Goal: Task Accomplishment & Management: Use online tool/utility

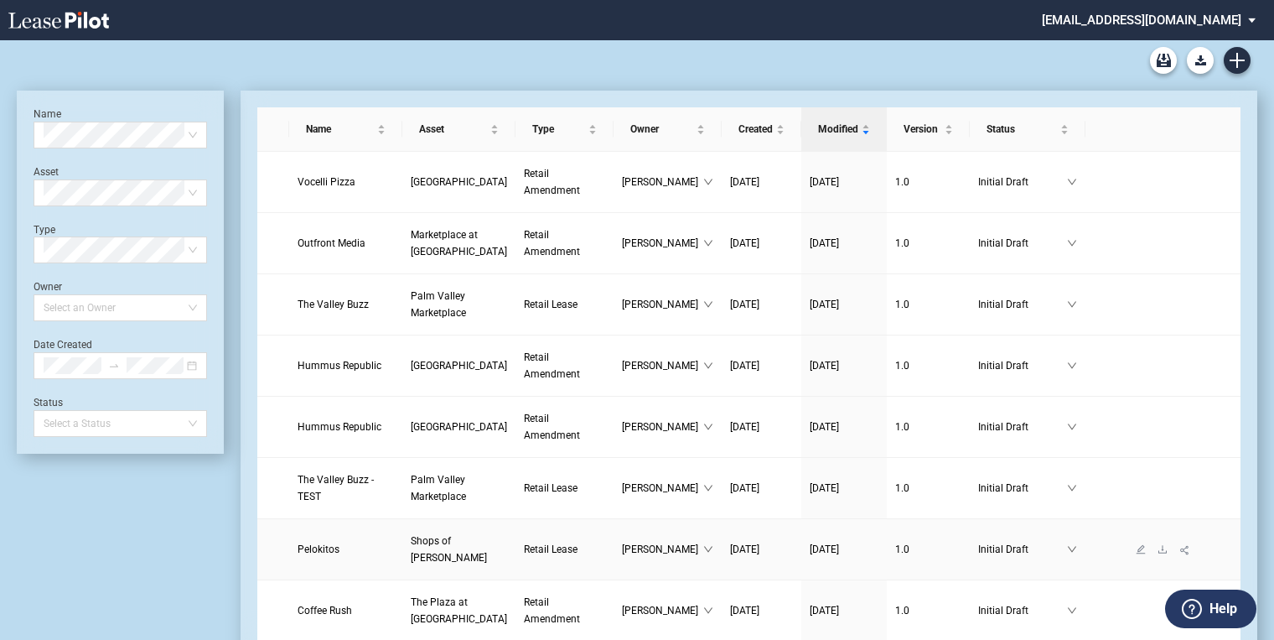
scroll to position [67, 0]
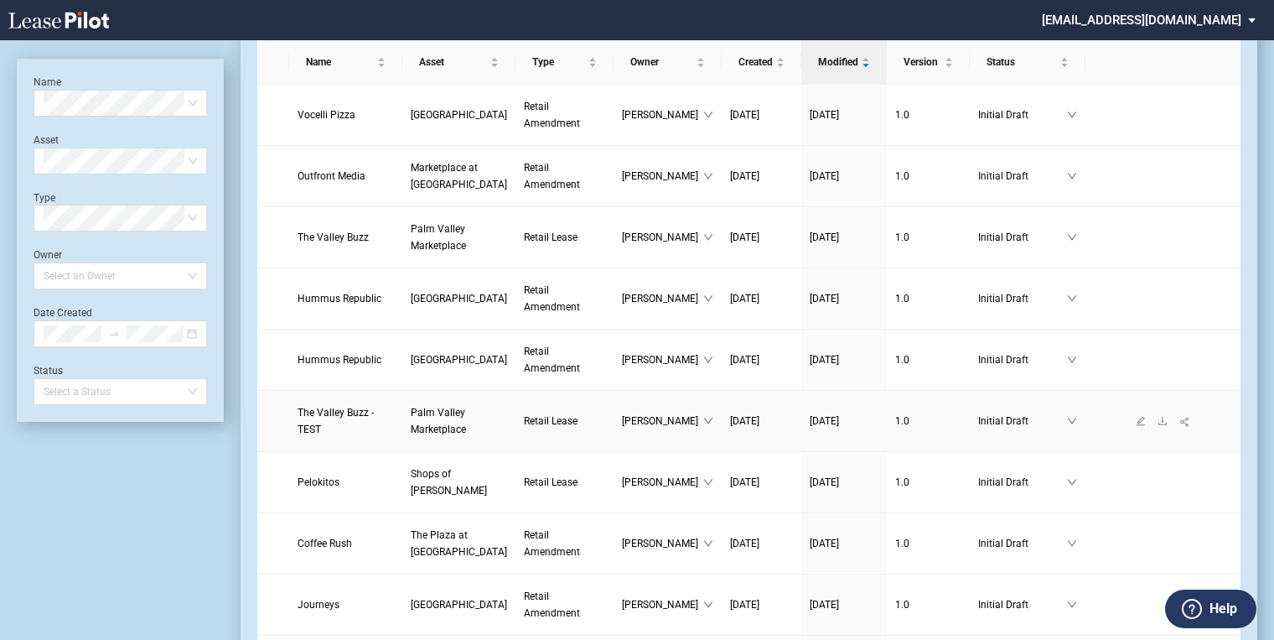
click at [411, 418] on link "Palm Valley Marketplace" at bounding box center [459, 421] width 96 height 34
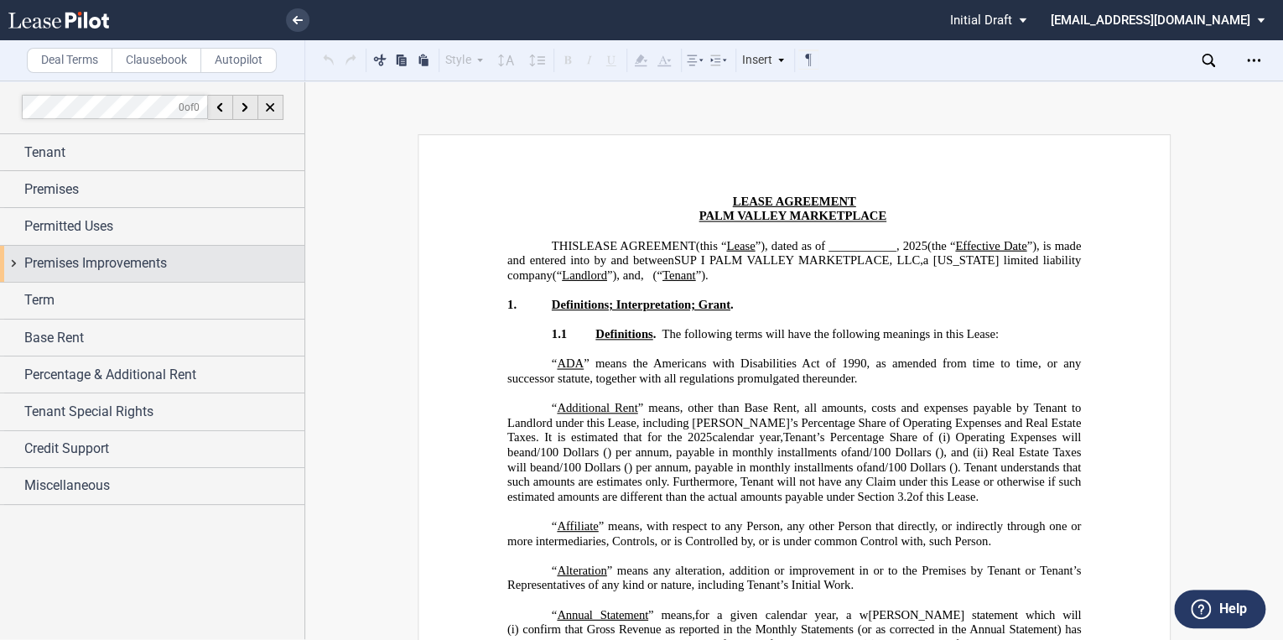
click at [52, 260] on span "Premises Improvements" at bounding box center [95, 263] width 143 height 20
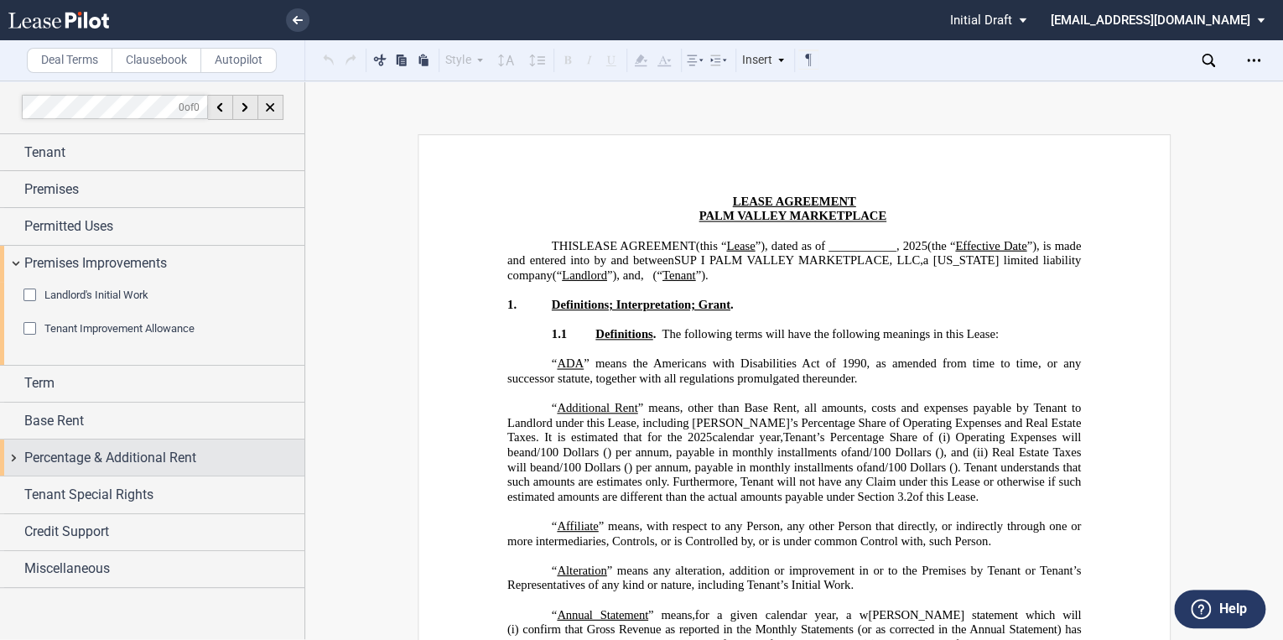
click at [45, 386] on span "Term" at bounding box center [39, 383] width 30 height 20
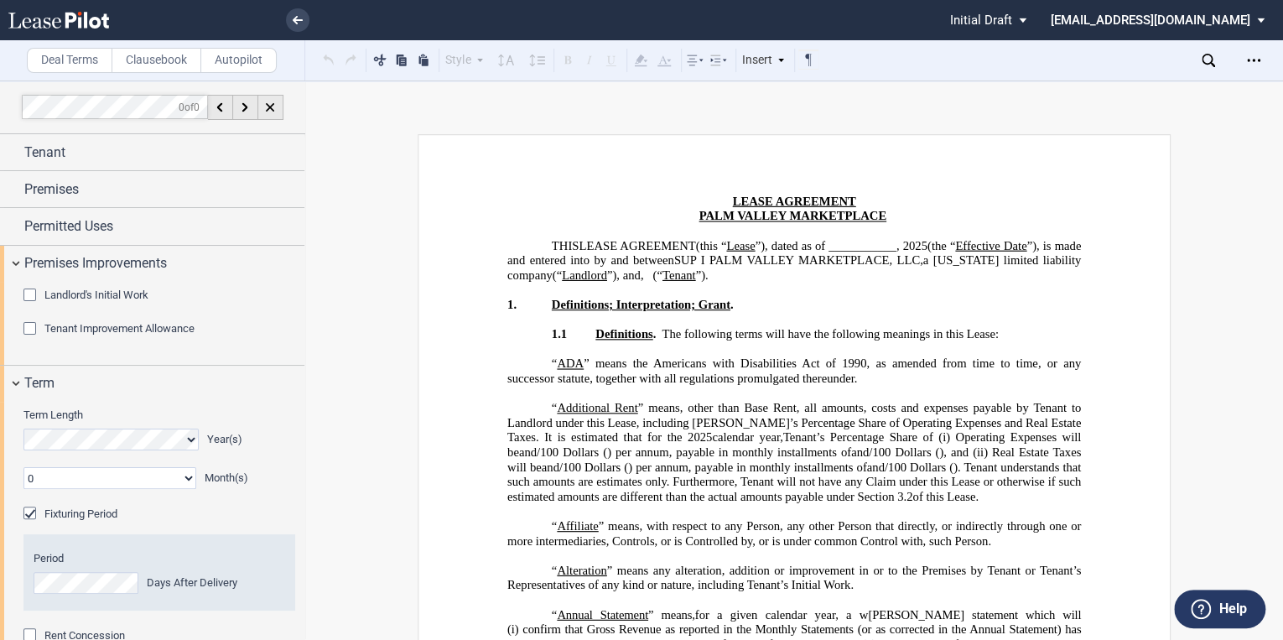
scroll to position [268, 0]
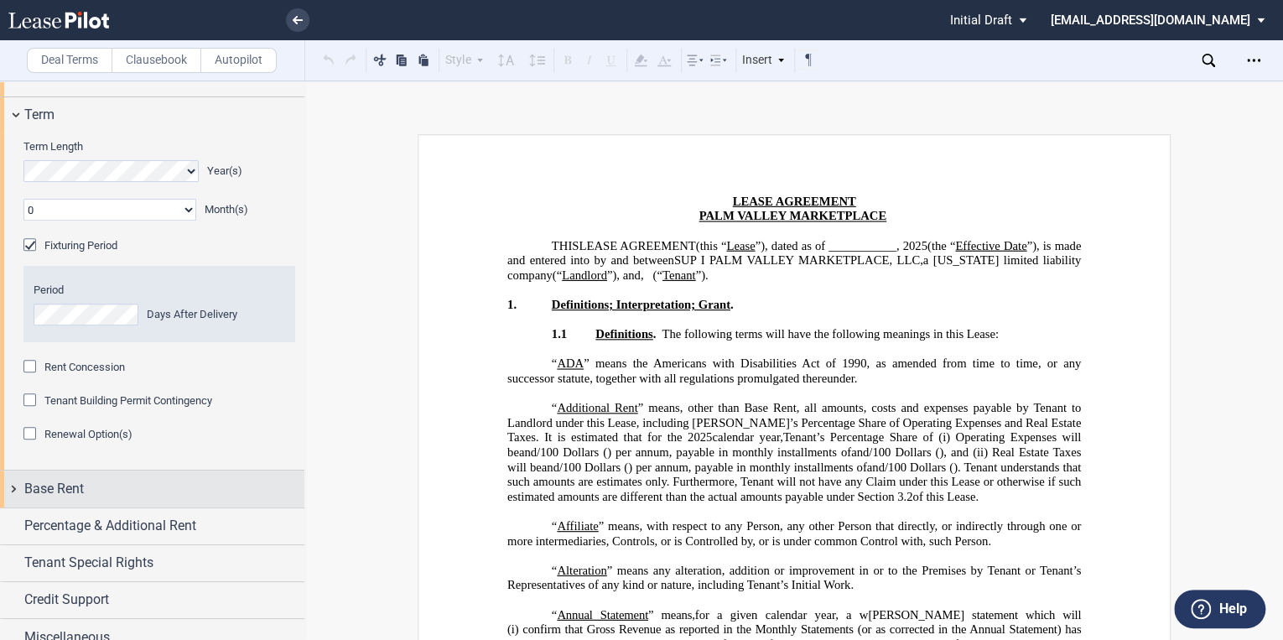
click at [68, 463] on div "Term Length Year(s) 0 1 2 3 4 5 6 7 8 9 10 11 Month(s) Extended Term Not Applic…" at bounding box center [152, 301] width 304 height 336
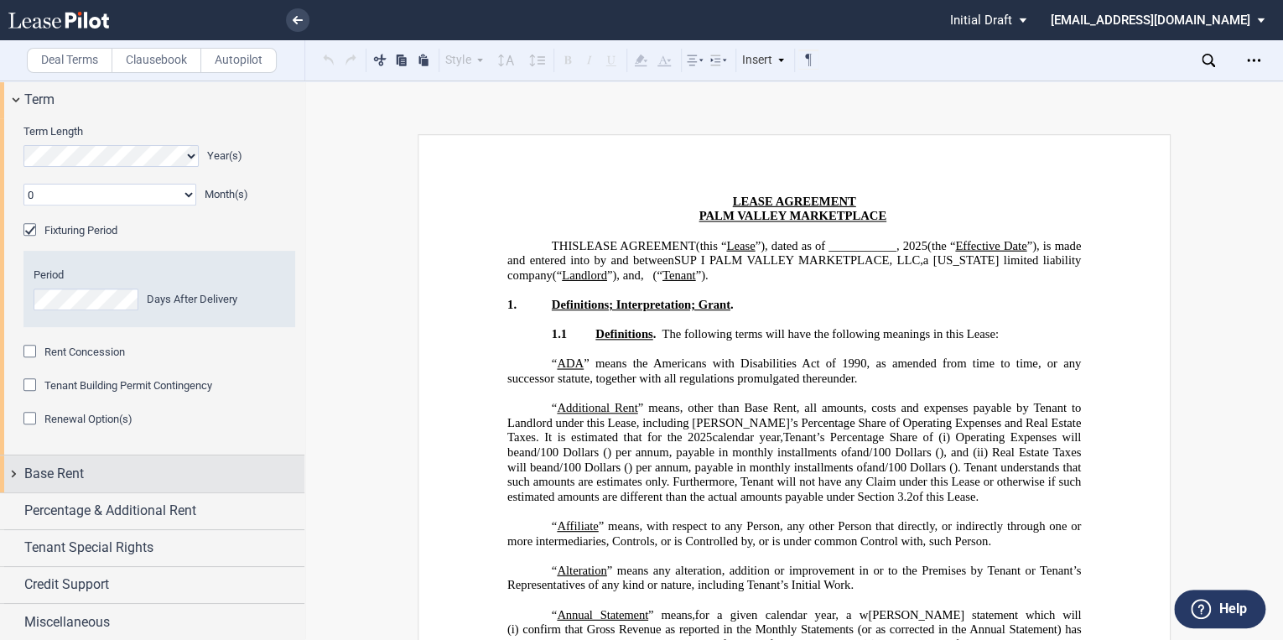
click at [78, 474] on span "Base Rent" at bounding box center [54, 474] width 60 height 20
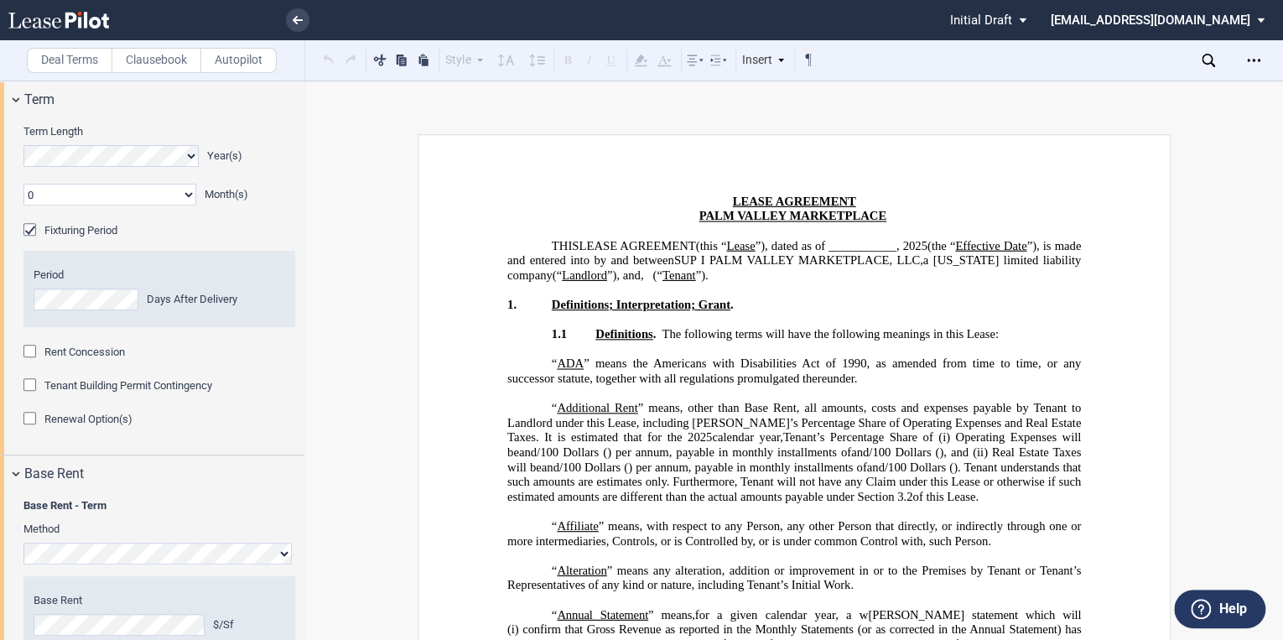
scroll to position [530, 0]
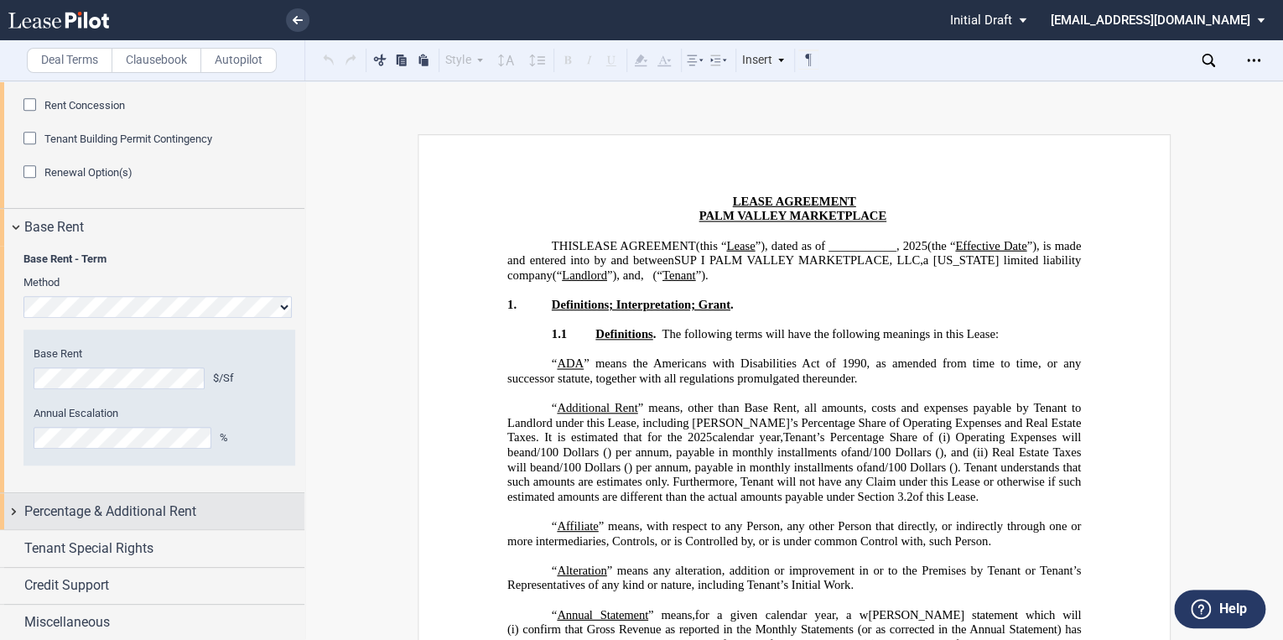
click at [101, 504] on span "Percentage & Additional Rent" at bounding box center [110, 511] width 172 height 20
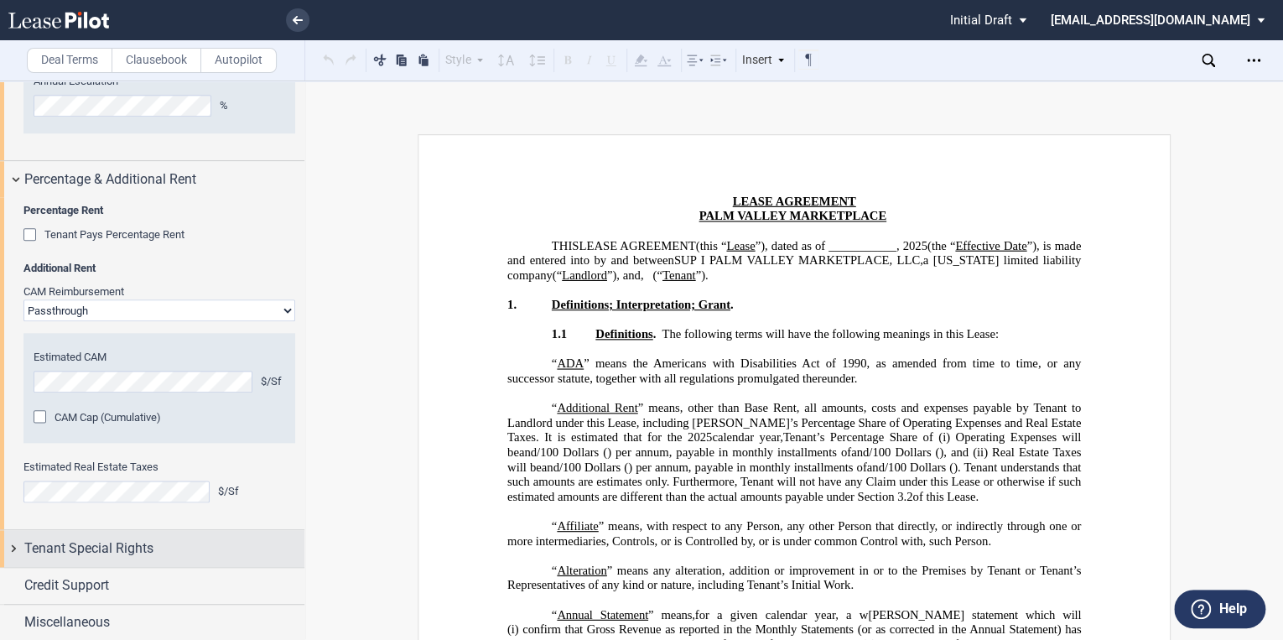
click at [86, 544] on span "Tenant Special Rights" at bounding box center [88, 548] width 129 height 20
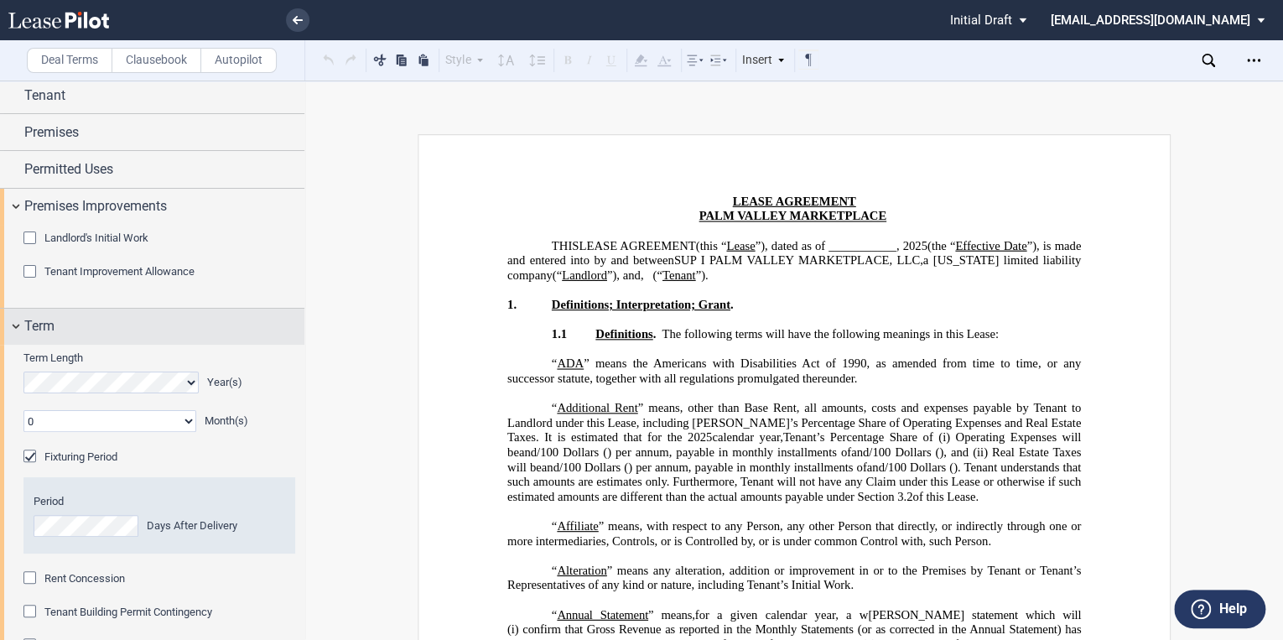
scroll to position [0, 0]
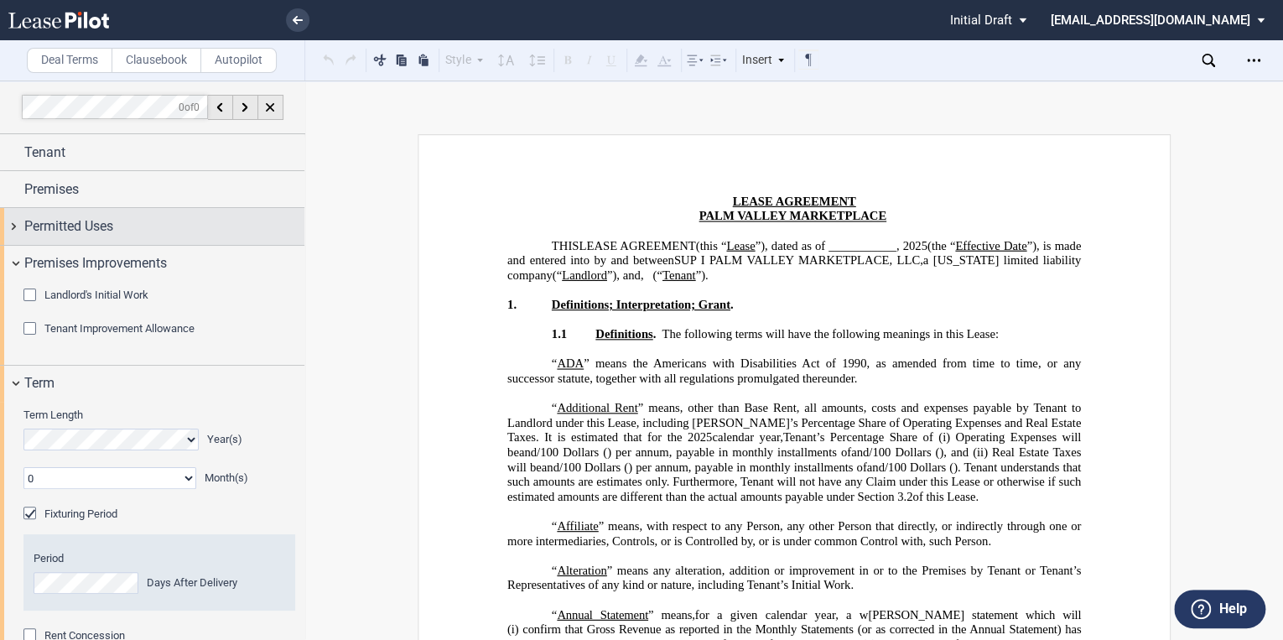
click at [68, 231] on span "Permitted Uses" at bounding box center [68, 226] width 89 height 20
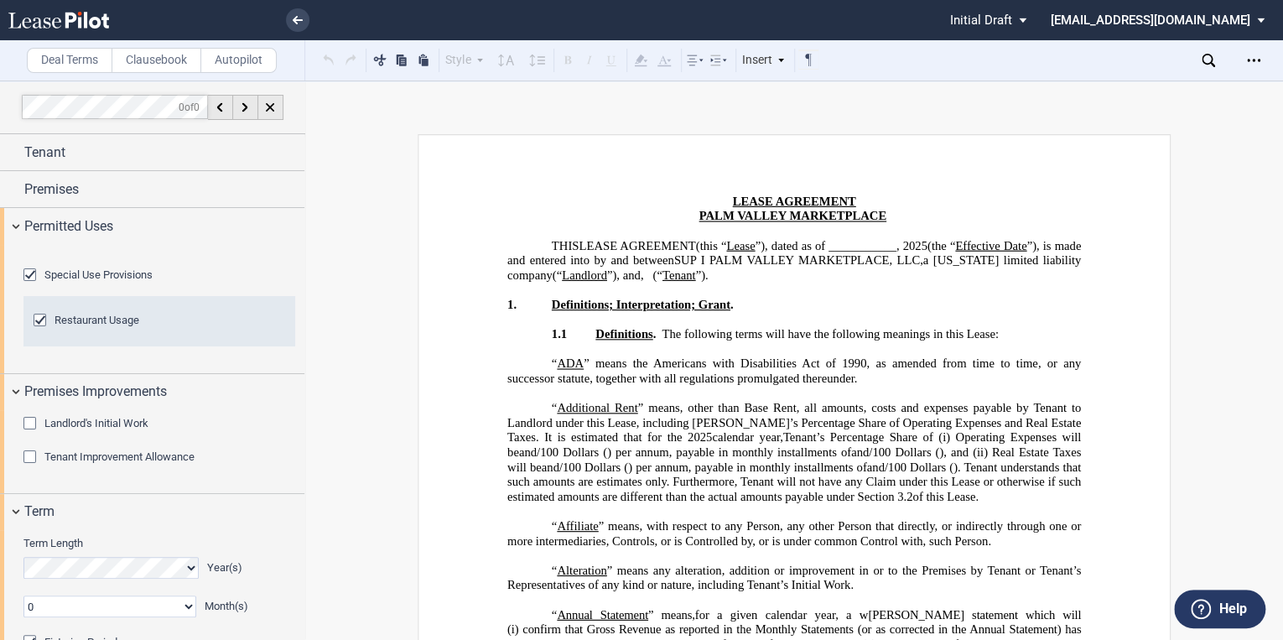
click at [37, 330] on div "Restaurant Usage" at bounding box center [42, 322] width 17 height 17
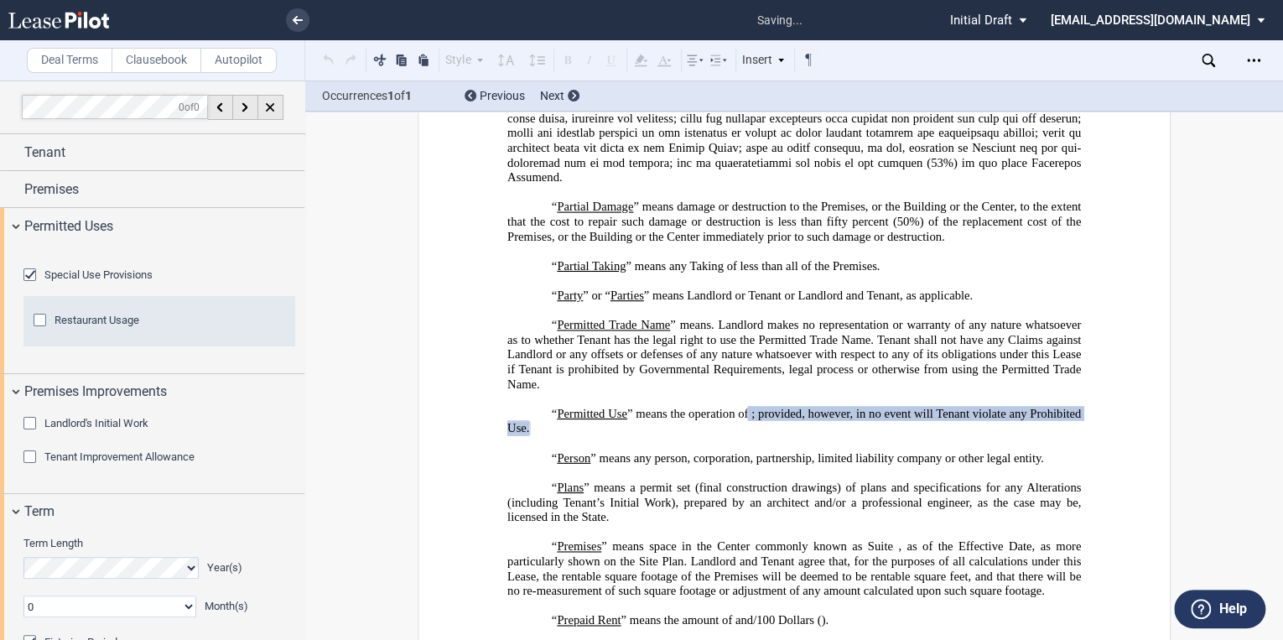
scroll to position [4218, 0]
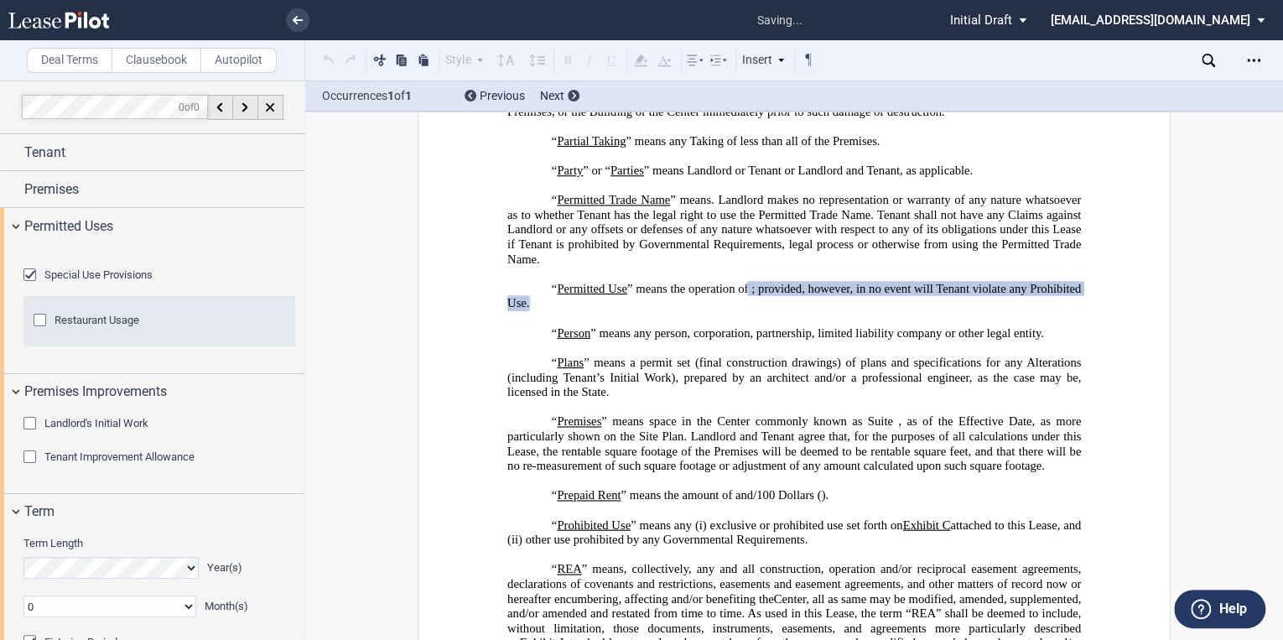
click at [37, 330] on div "Restaurant Usage" at bounding box center [42, 322] width 17 height 17
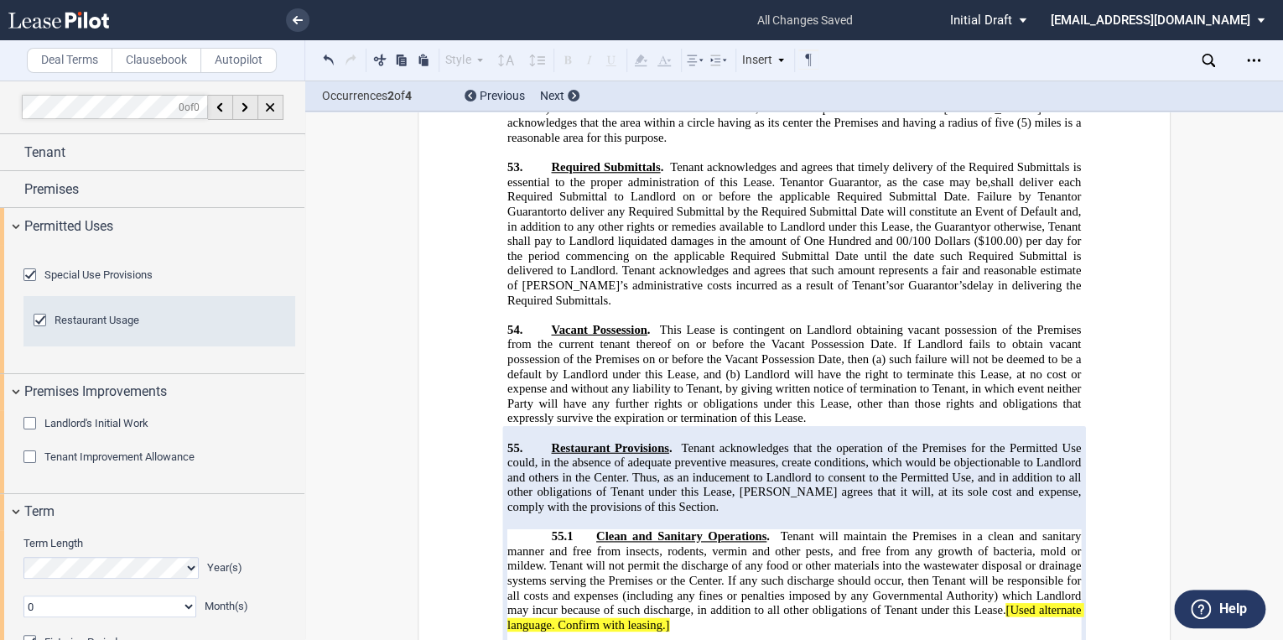
scroll to position [25328, 0]
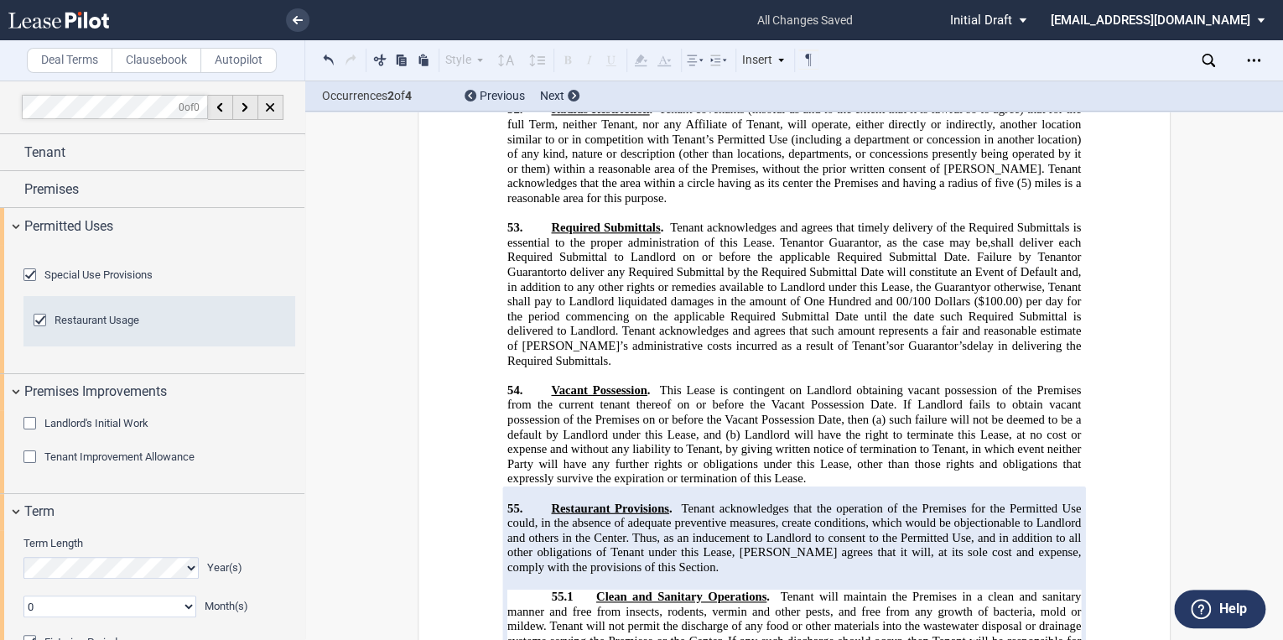
click at [84, 23] on icon at bounding box center [58, 20] width 101 height 17
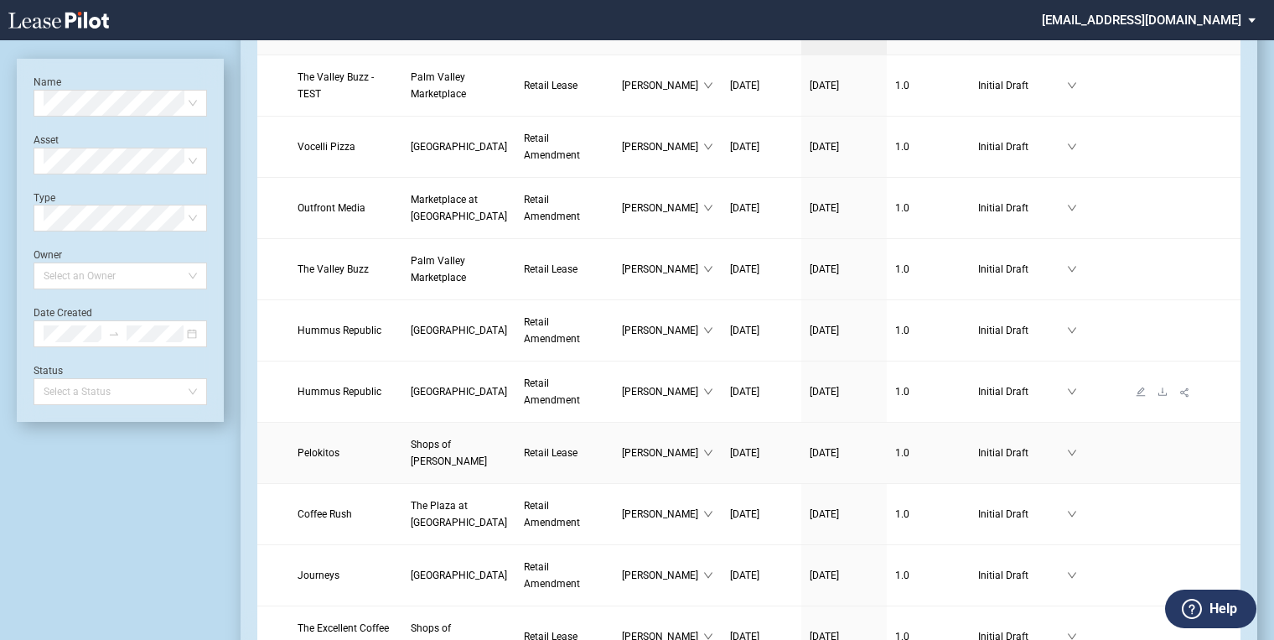
scroll to position [67, 0]
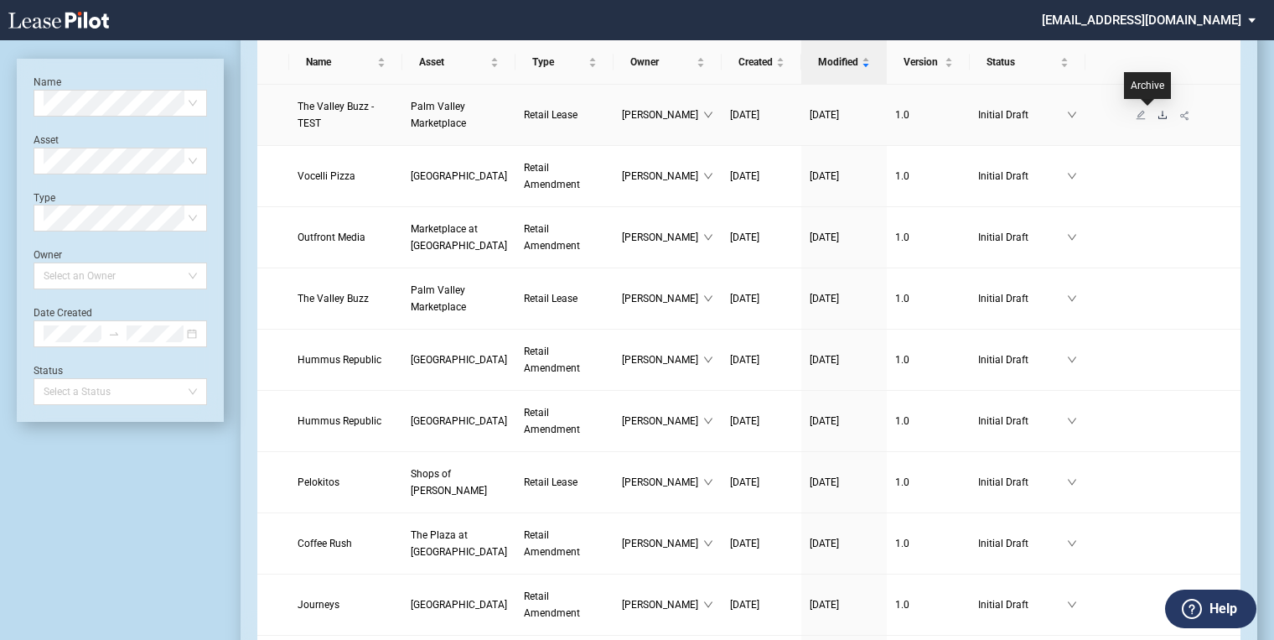
click at [1159, 117] on icon "download" at bounding box center [1163, 115] width 8 height 8
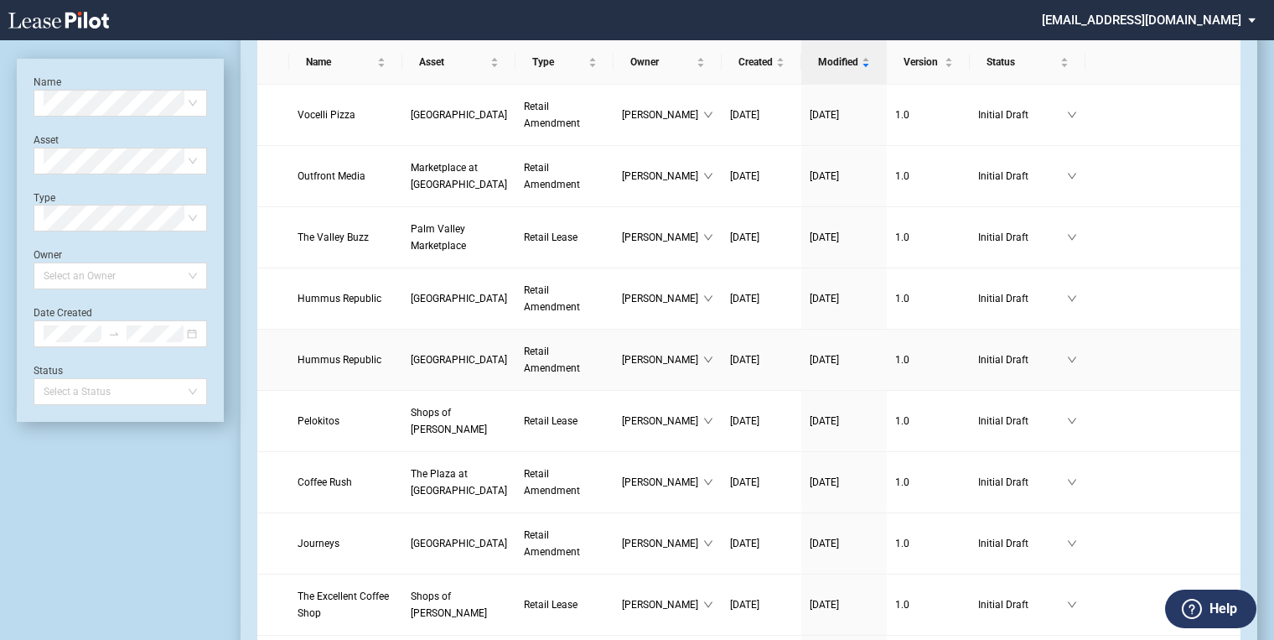
scroll to position [67, 0]
